Goal: Information Seeking & Learning: Find specific fact

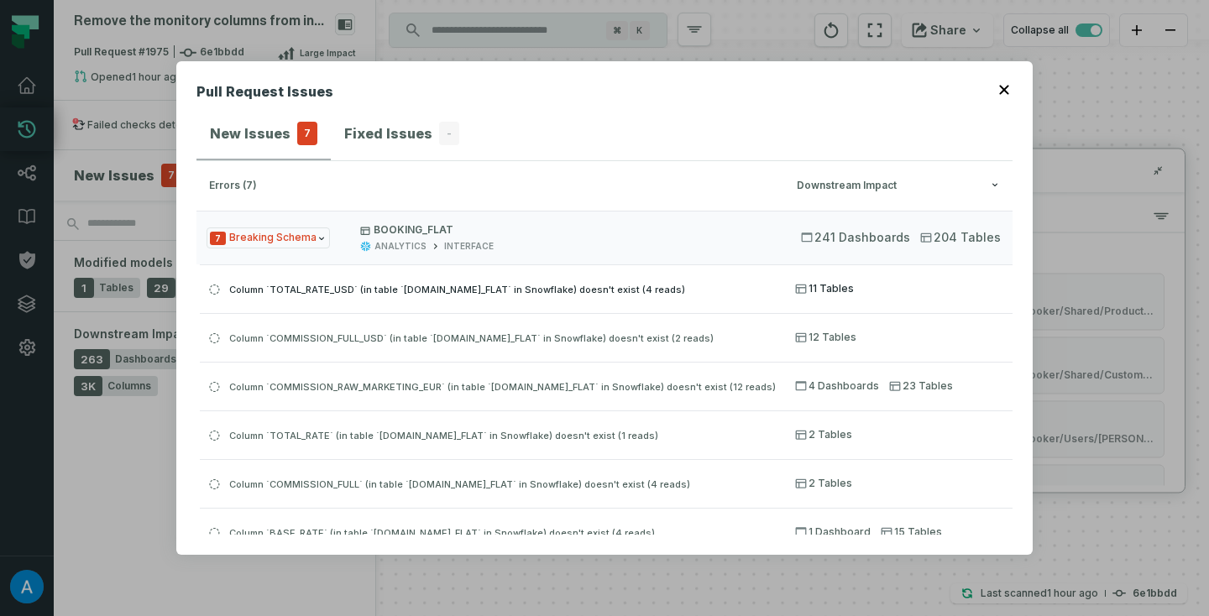
click at [621, 286] on span "Column `TOTAL_RATE_USD` (in table `[DOMAIN_NAME]_FLAT` in Snowflake) doesn't ex…" at bounding box center [457, 290] width 456 height 12
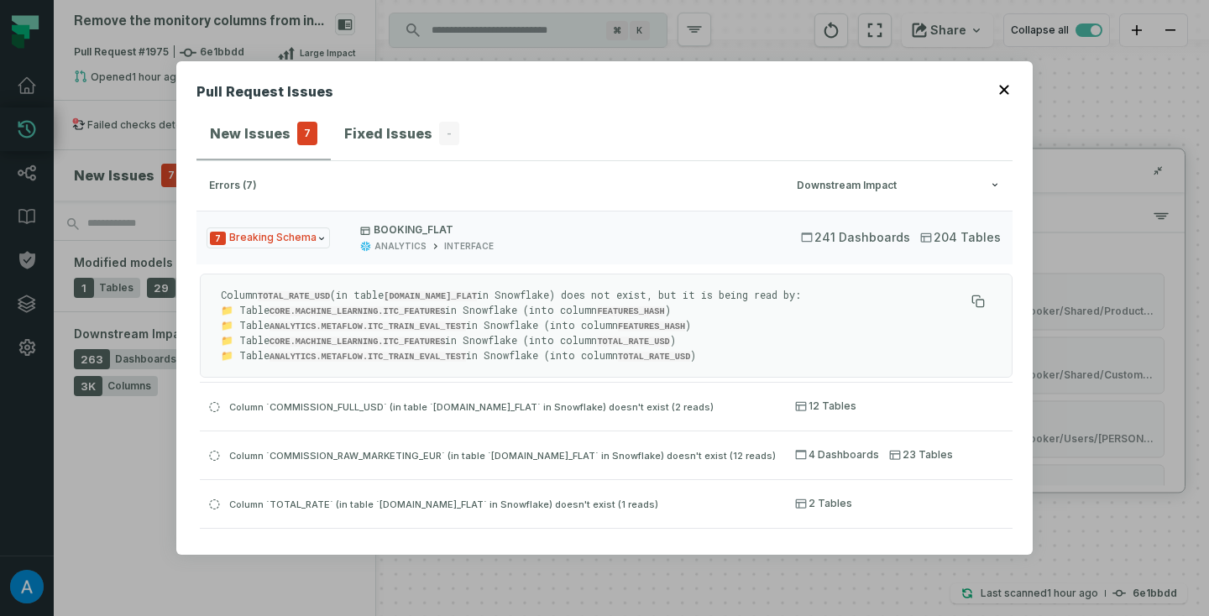
scroll to position [45, 0]
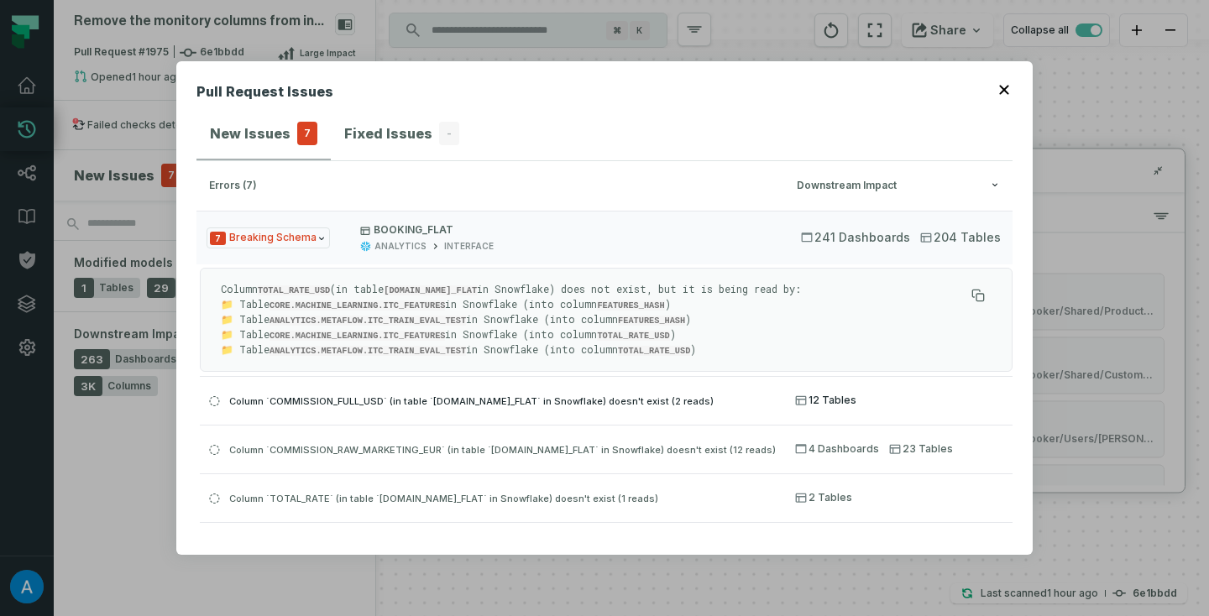
click at [590, 396] on span "Column `COMMISSION_FULL_USD` (in table `[DOMAIN_NAME]_FLAT` in Snowflake) doesn…" at bounding box center [471, 402] width 485 height 12
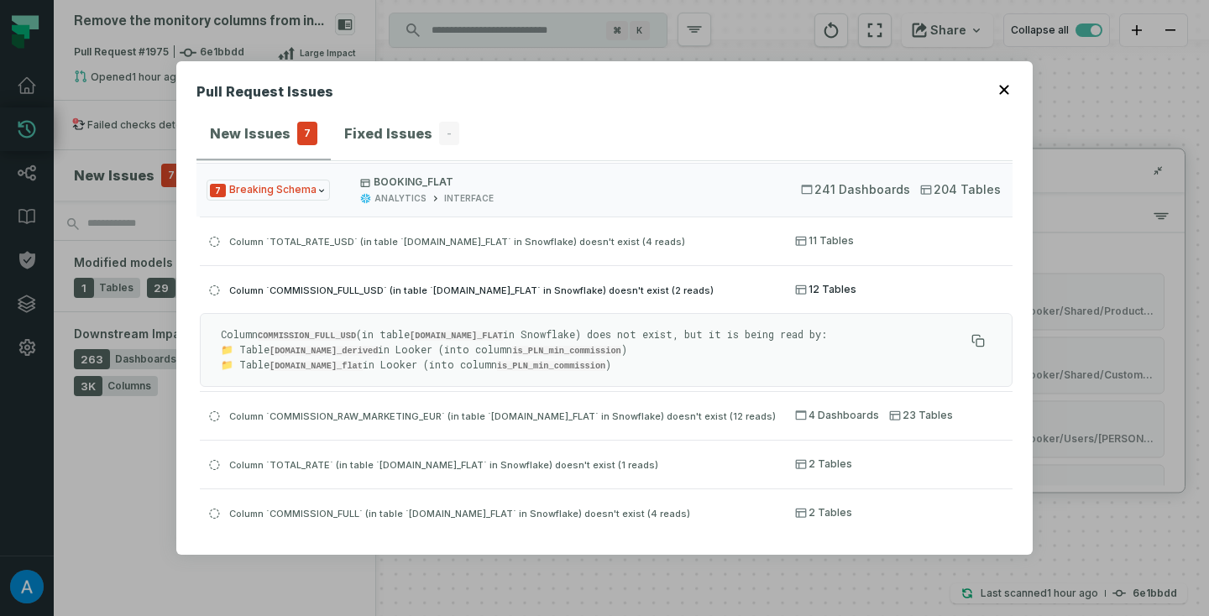
scroll to position [8, 0]
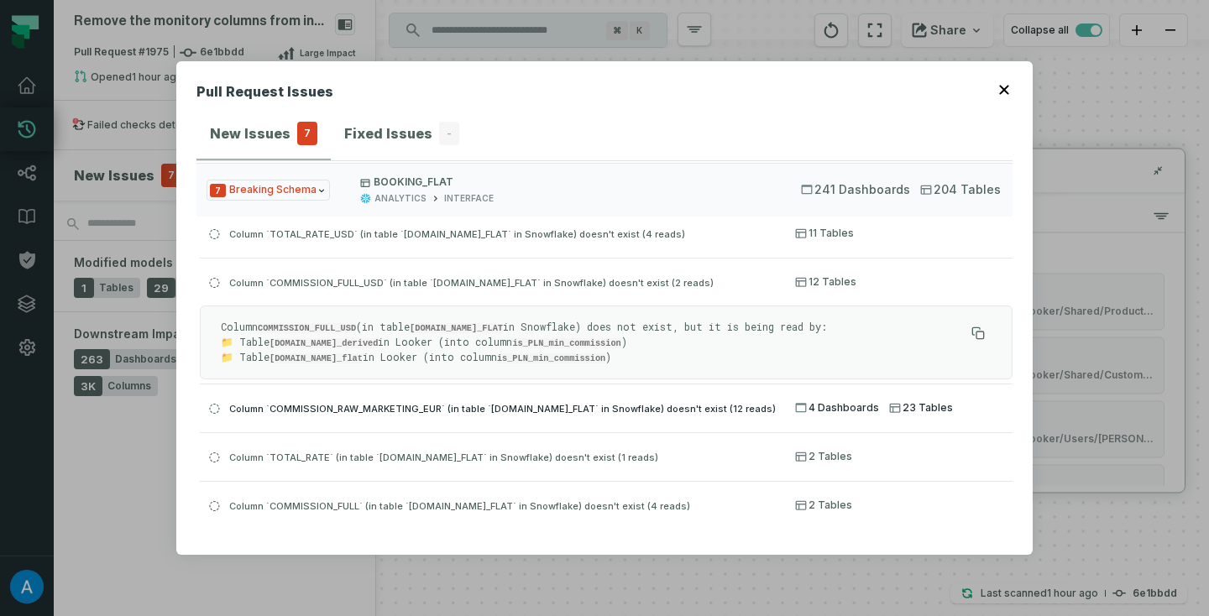
click at [561, 403] on span "Column `COMMISSION_RAW_MARKETING_EUR` (in table `[DOMAIN_NAME]_FLAT` in Snowfla…" at bounding box center [502, 409] width 547 height 12
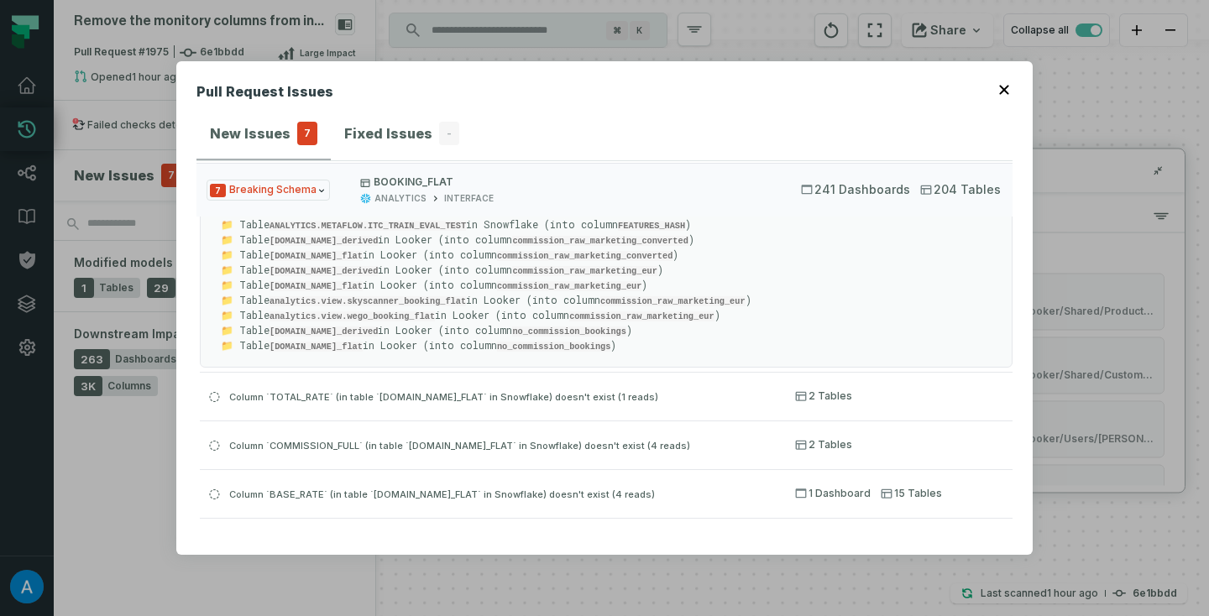
scroll to position [263, 0]
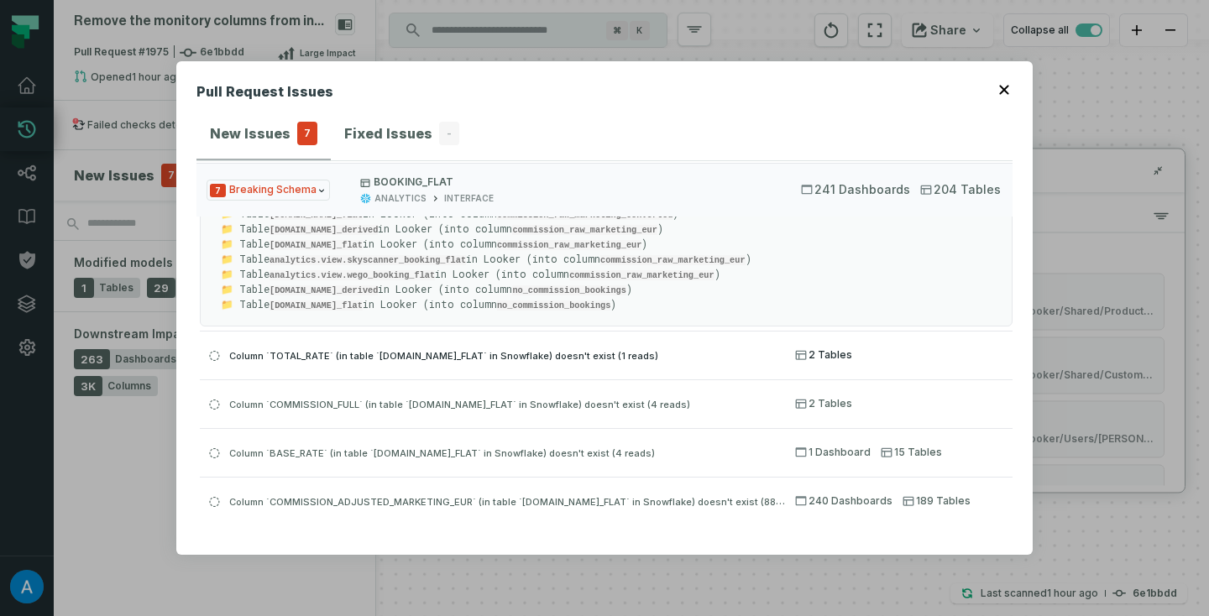
click at [545, 354] on span "Column `TOTAL_RATE` (in table `[DOMAIN_NAME]_FLAT` in Snowflake) doesn't exist …" at bounding box center [443, 356] width 429 height 12
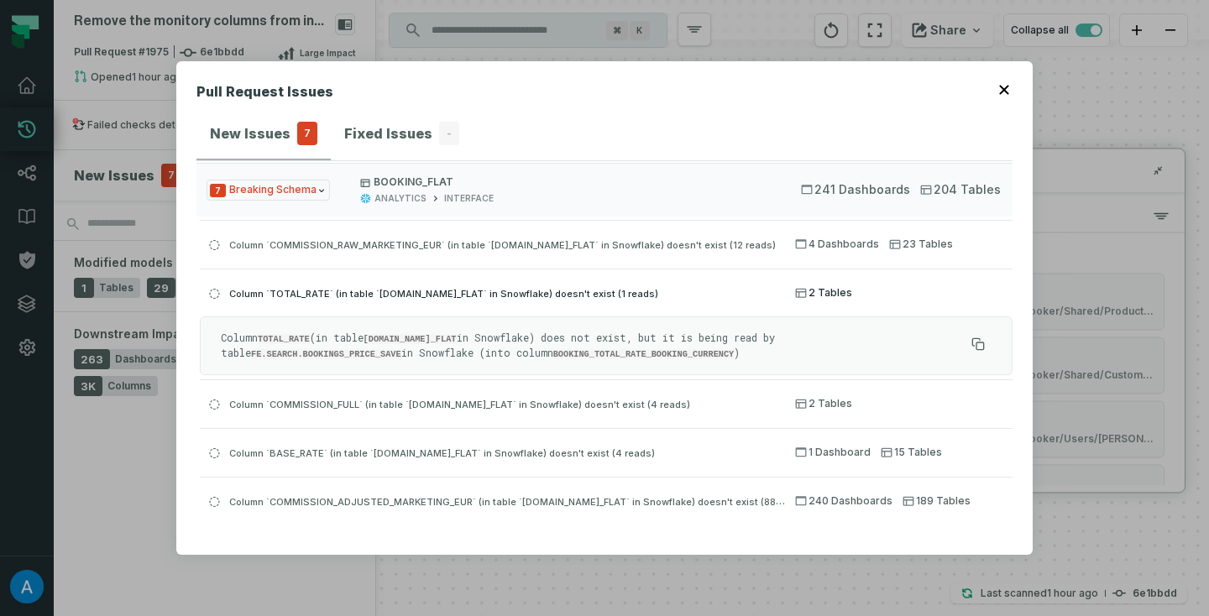
scroll to position [92, 0]
click at [332, 352] on code "FE.SEARCH.BOOKINGS_PRICE_SAVE" at bounding box center [326, 356] width 150 height 10
copy code "BOOKINGS_PRICE_SAVE"
click at [294, 330] on div "Column TOTAL_RATE (in table [DOMAIN_NAME]_FLAT in Snowflake) does not exist, bu…" at bounding box center [606, 347] width 813 height 59
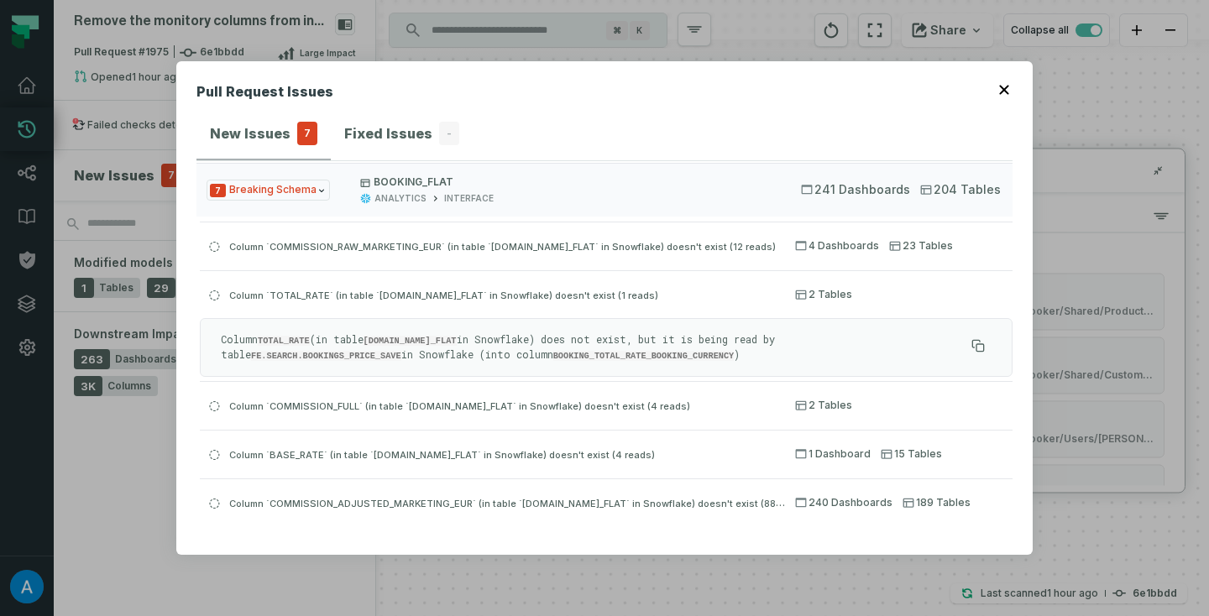
click at [294, 336] on code "TOTAL_RATE" at bounding box center [284, 341] width 52 height 10
